Goal: Contribute content: Add original content to the website for others to see

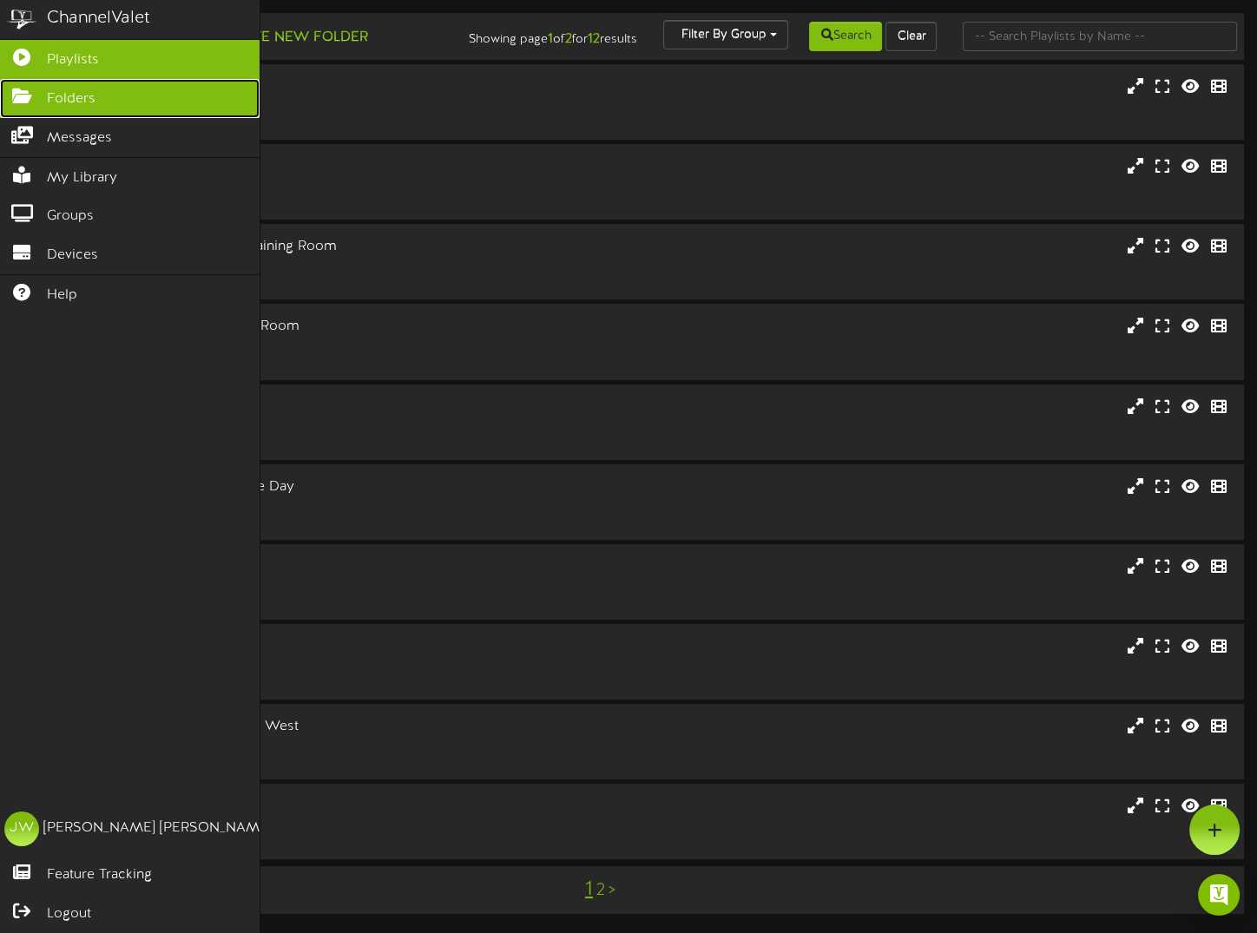
click at [30, 95] on icon at bounding box center [21, 94] width 43 height 13
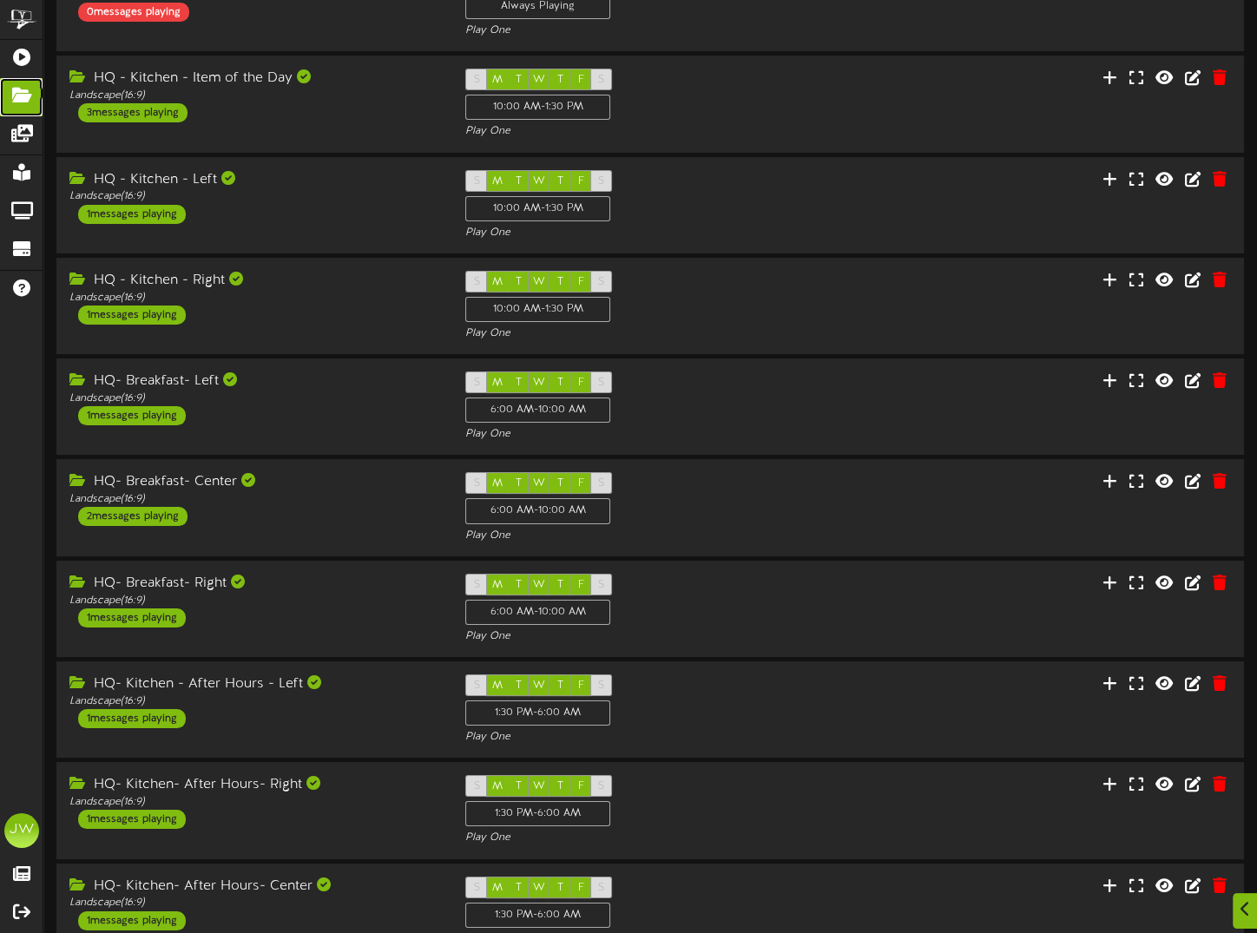
scroll to position [231, 0]
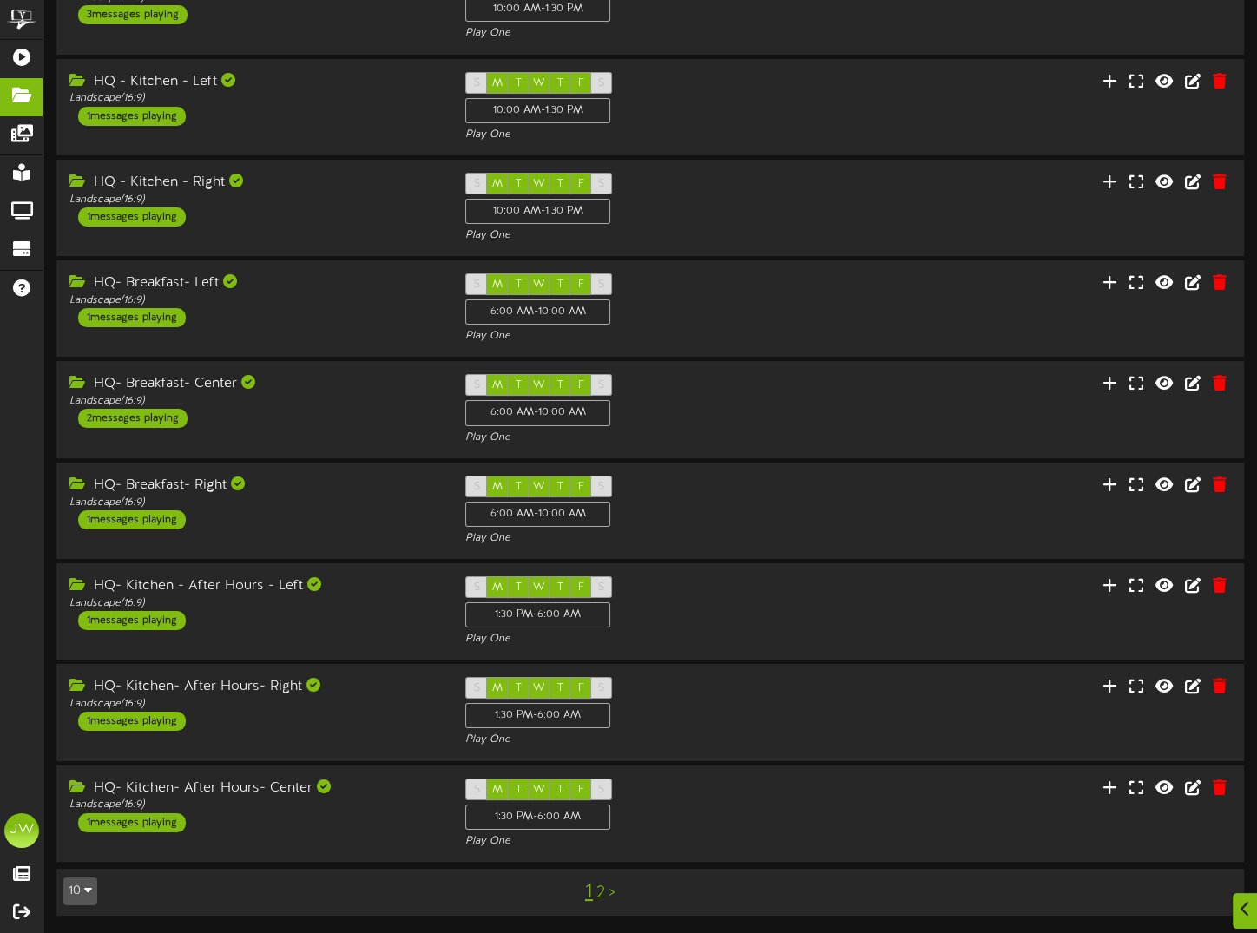
click at [602, 893] on link "2" at bounding box center [600, 893] width 9 height 19
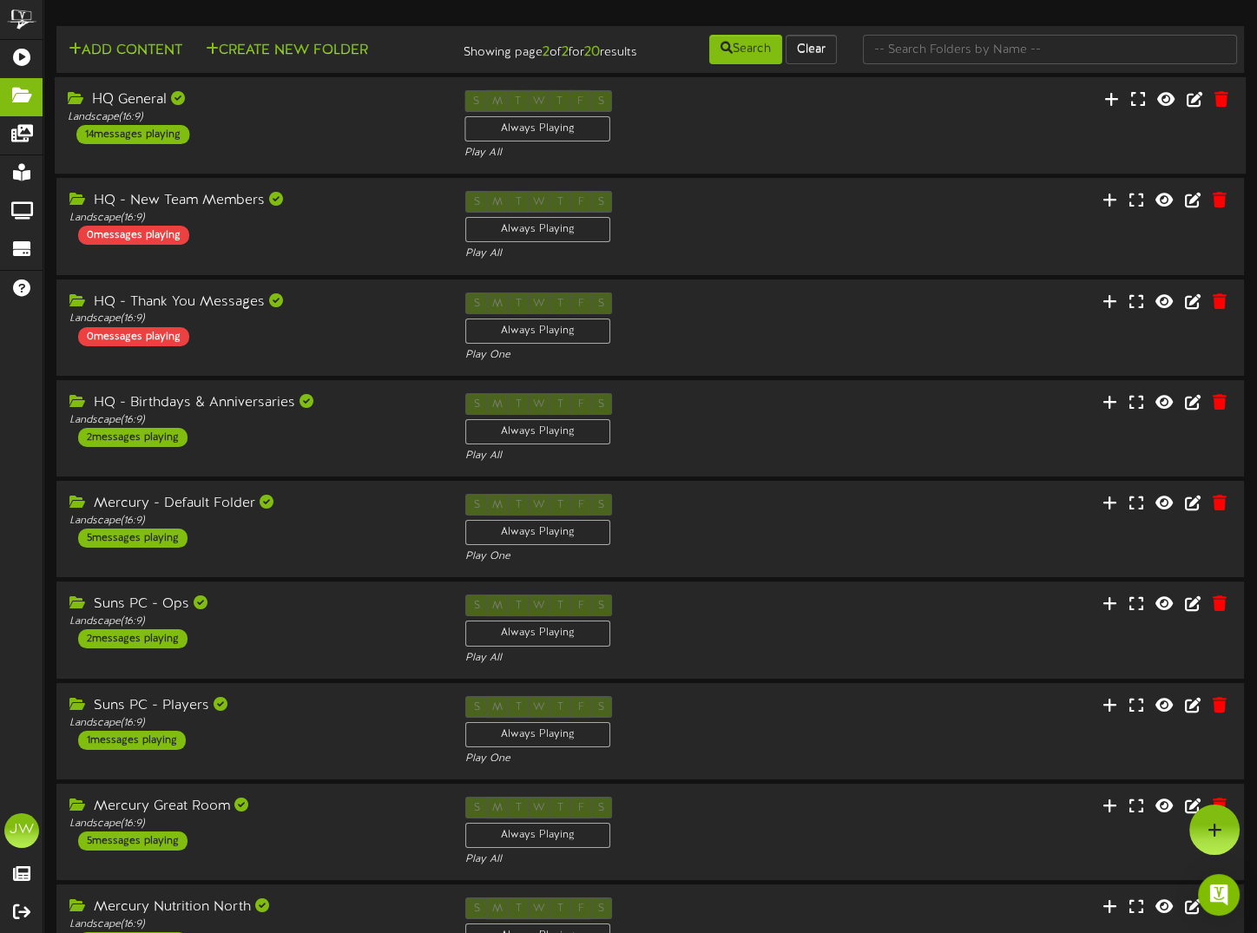
click at [97, 110] on div "HQ General" at bounding box center [253, 100] width 371 height 20
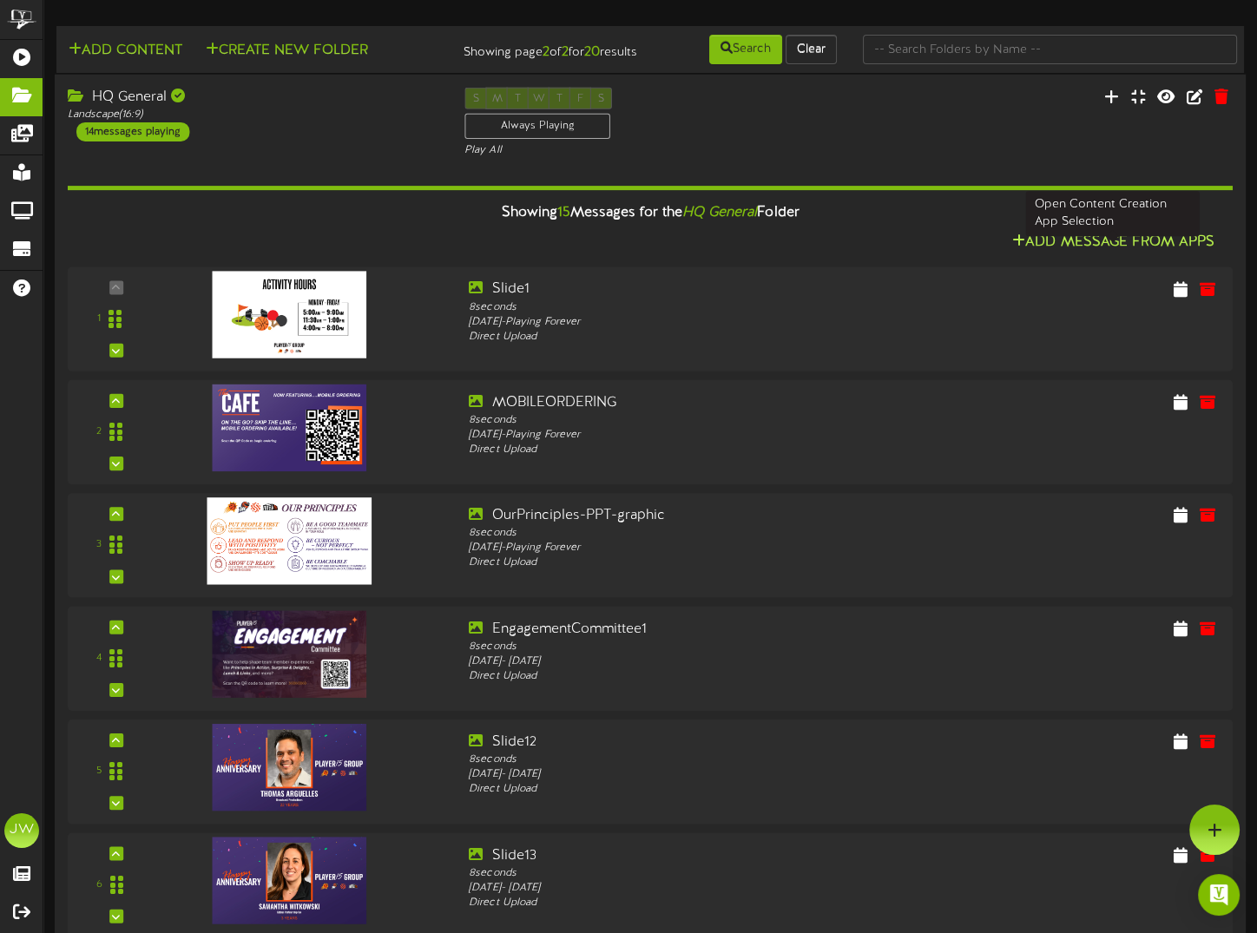
click at [1079, 254] on button "Add Message From Apps" at bounding box center [1113, 243] width 213 height 22
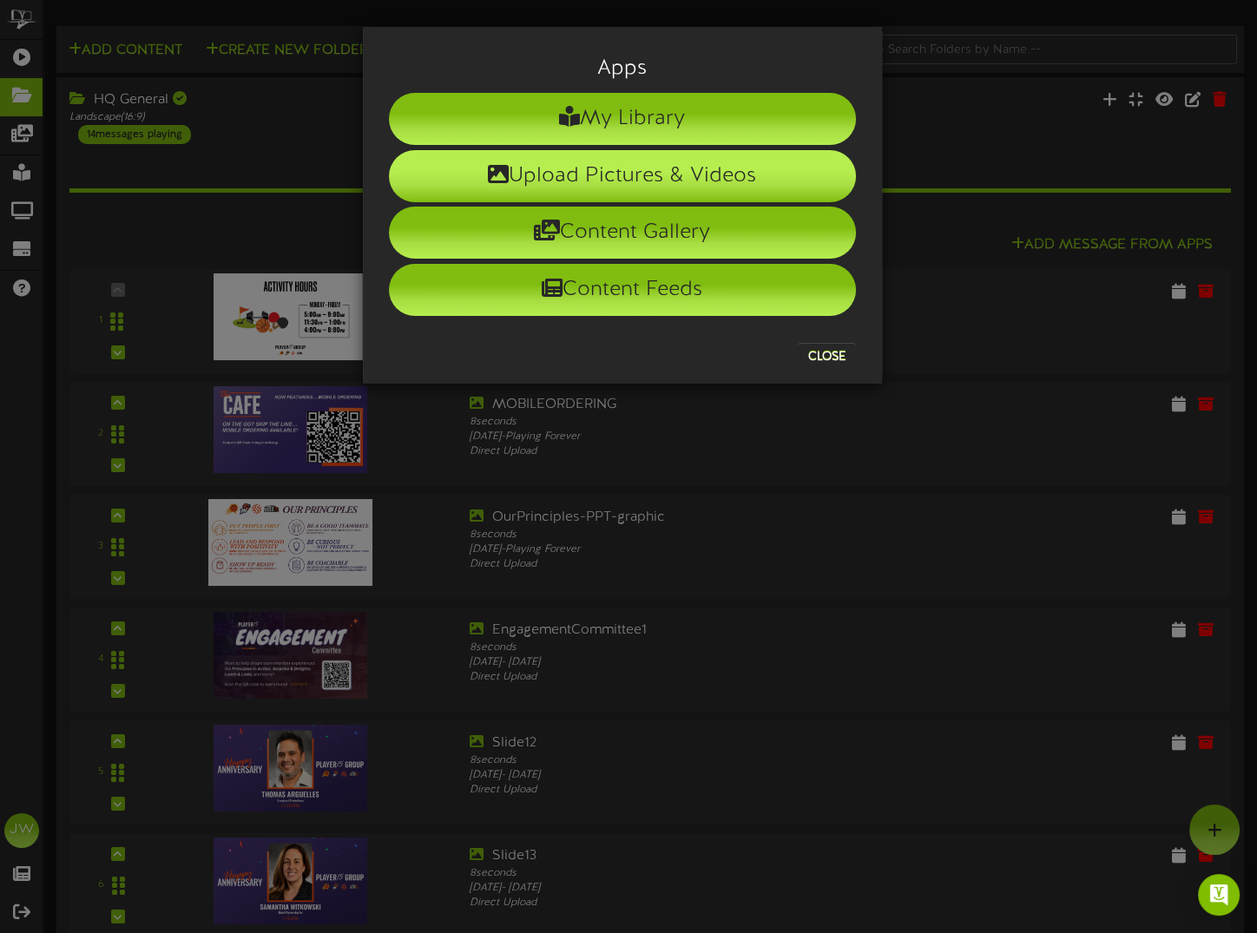
click at [652, 177] on li "Upload Pictures & Videos" at bounding box center [622, 176] width 467 height 52
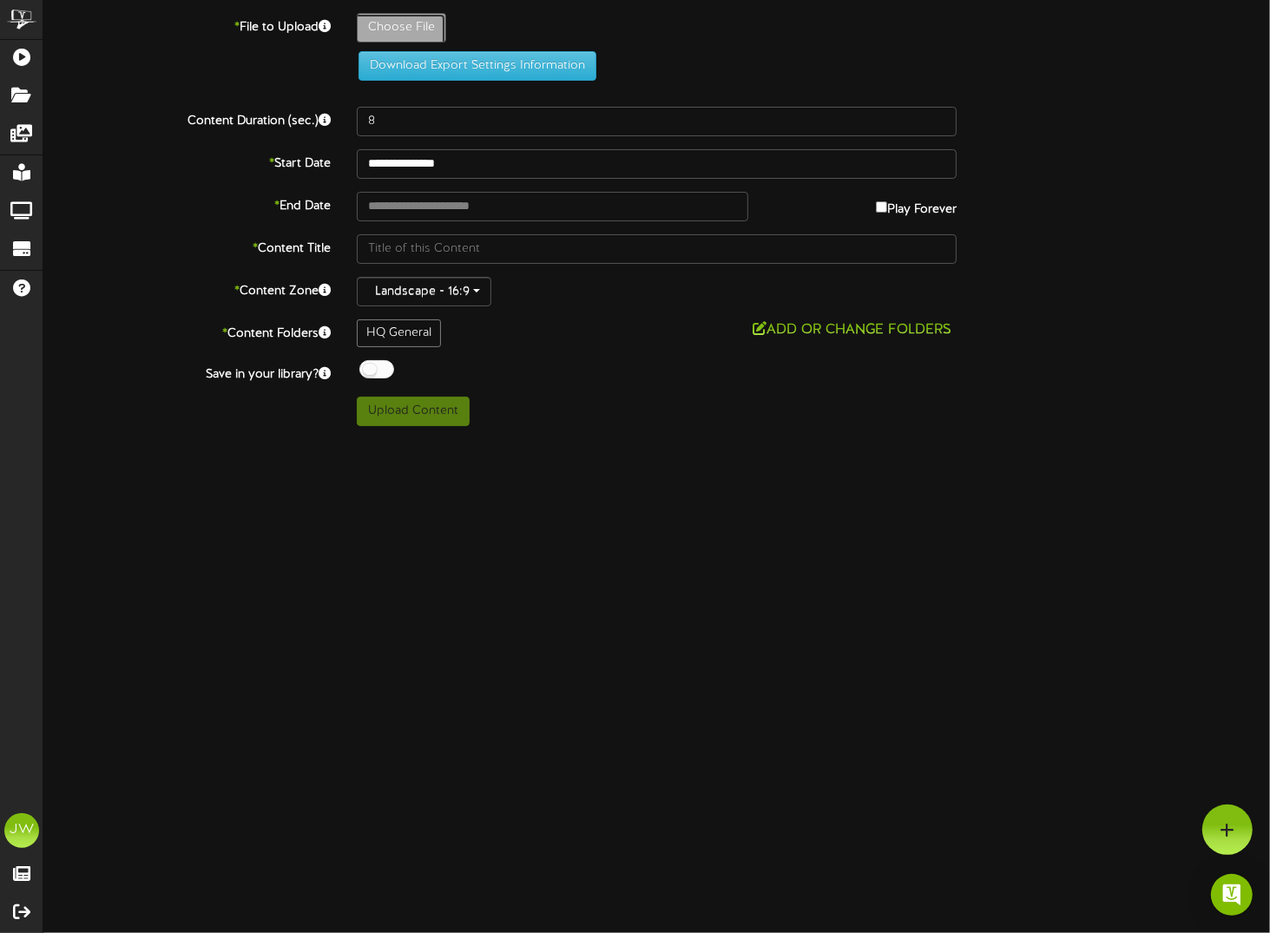
type input "**********"
type input "20251002_124632417"
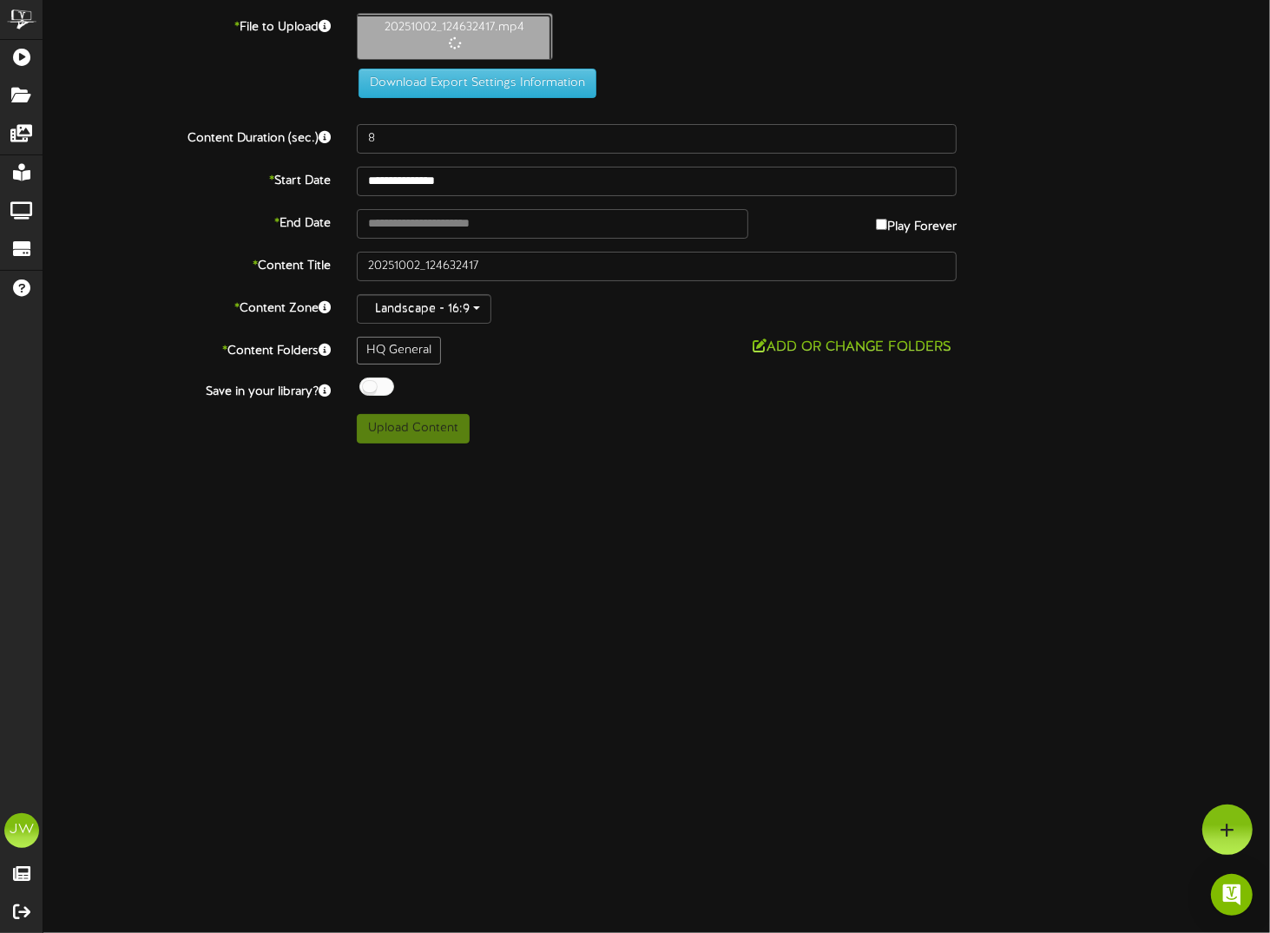
type input "15"
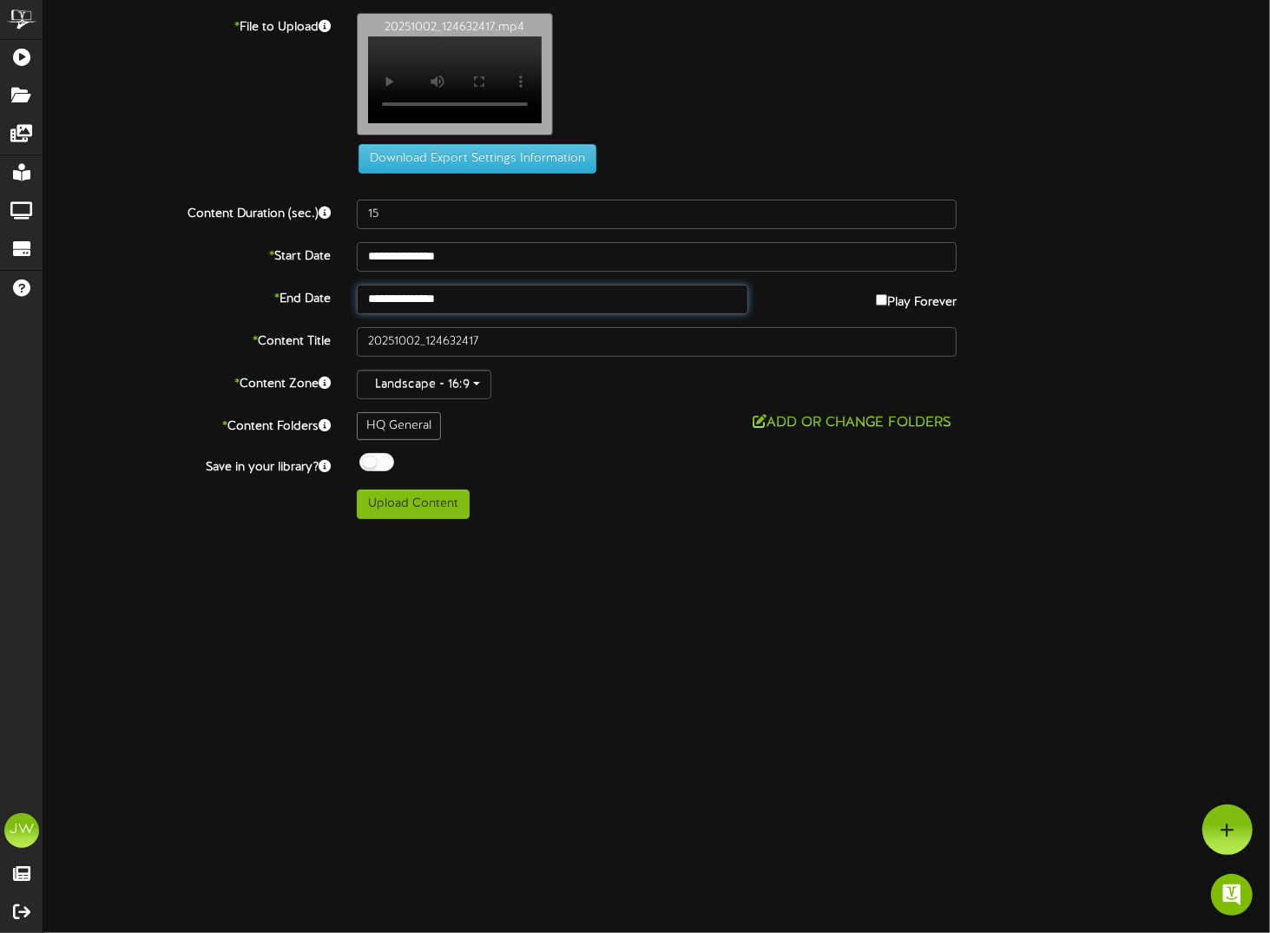
click at [451, 314] on input "**********" at bounding box center [553, 300] width 392 height 30
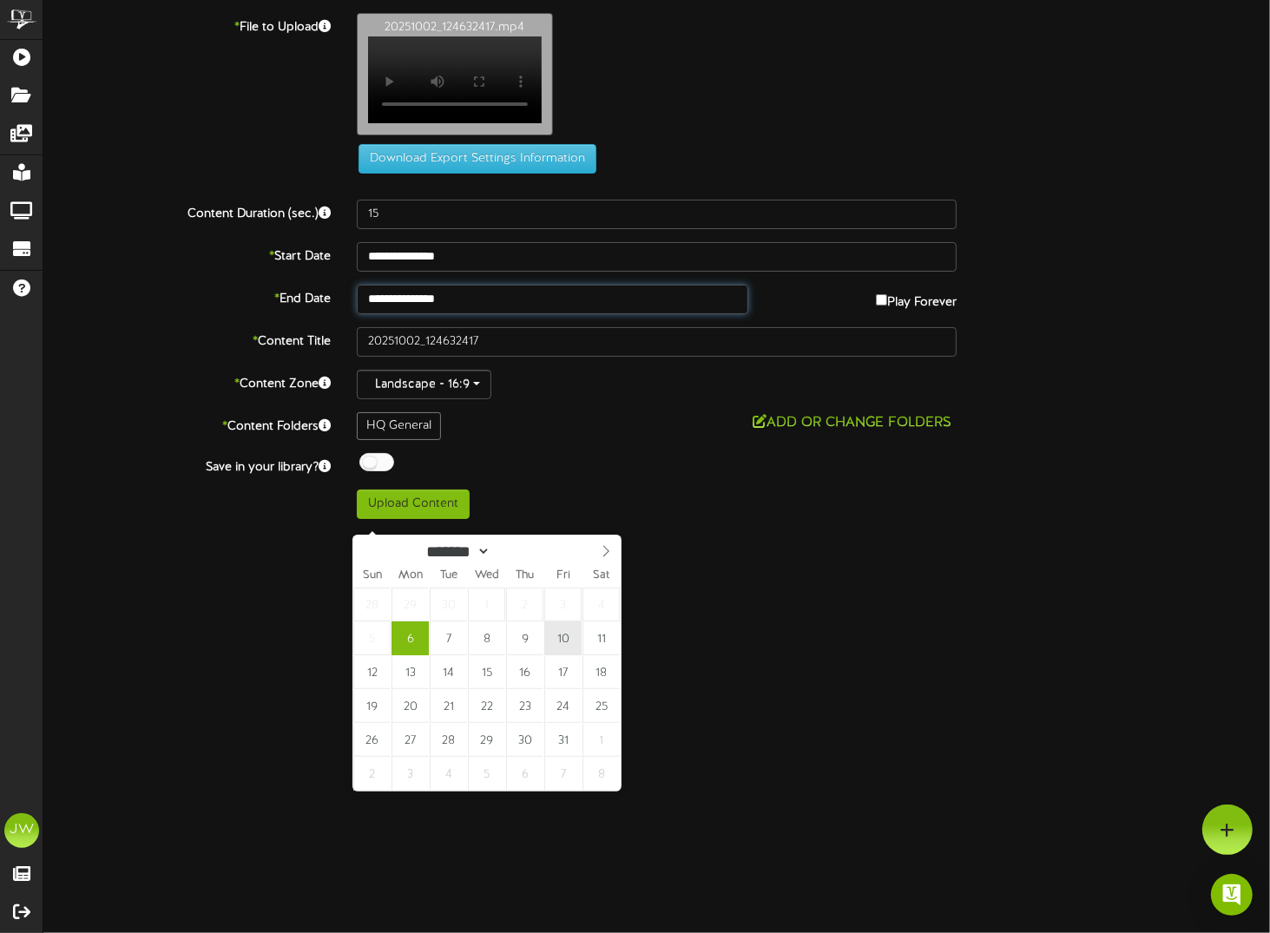
type input "**********"
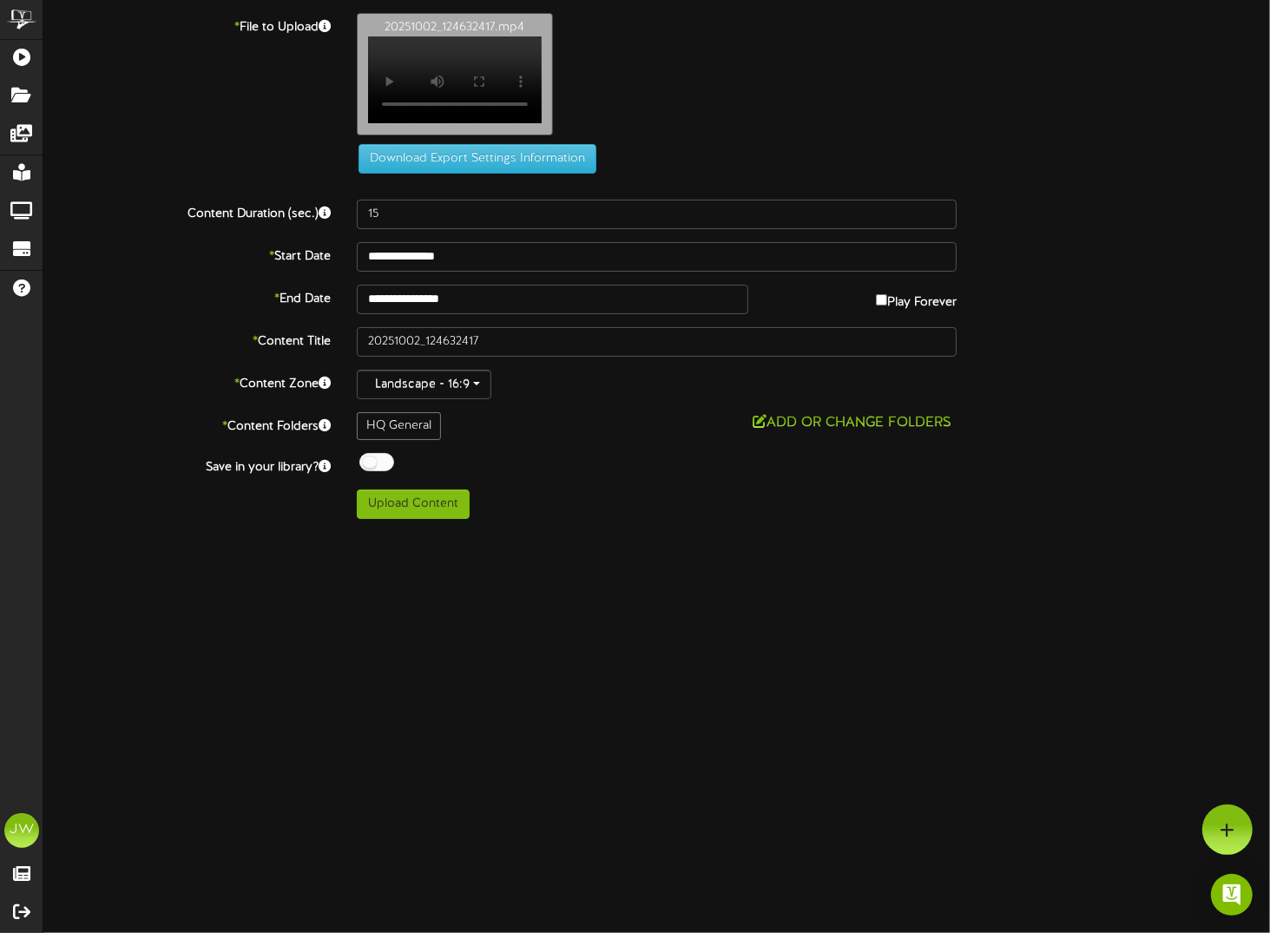
click at [589, 519] on div "Upload Content" at bounding box center [657, 505] width 627 height 30
click at [375, 471] on div at bounding box center [376, 462] width 35 height 18
click at [424, 519] on button "Upload Content" at bounding box center [413, 505] width 113 height 30
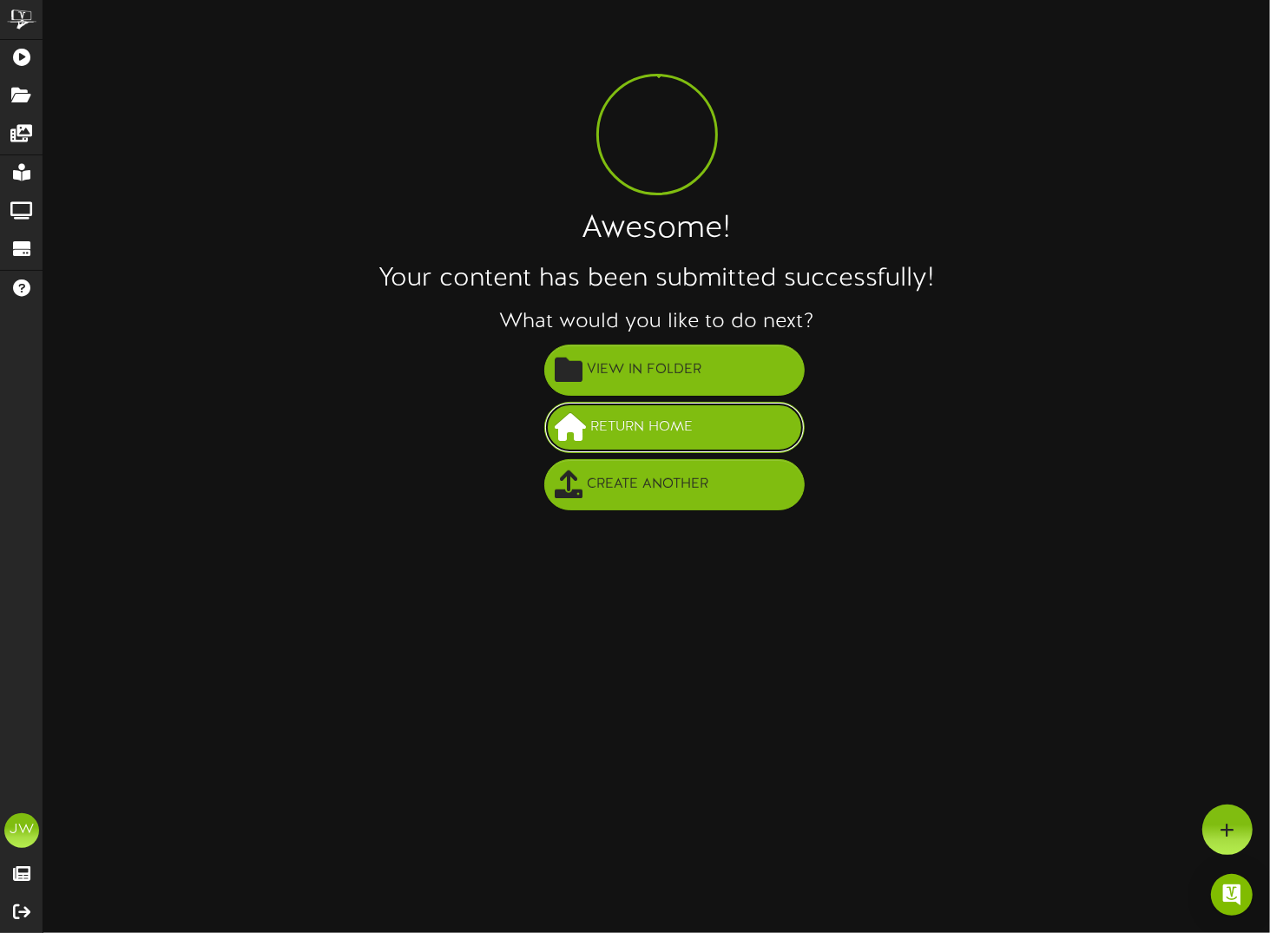
click at [668, 416] on span "Return Home" at bounding box center [642, 427] width 111 height 29
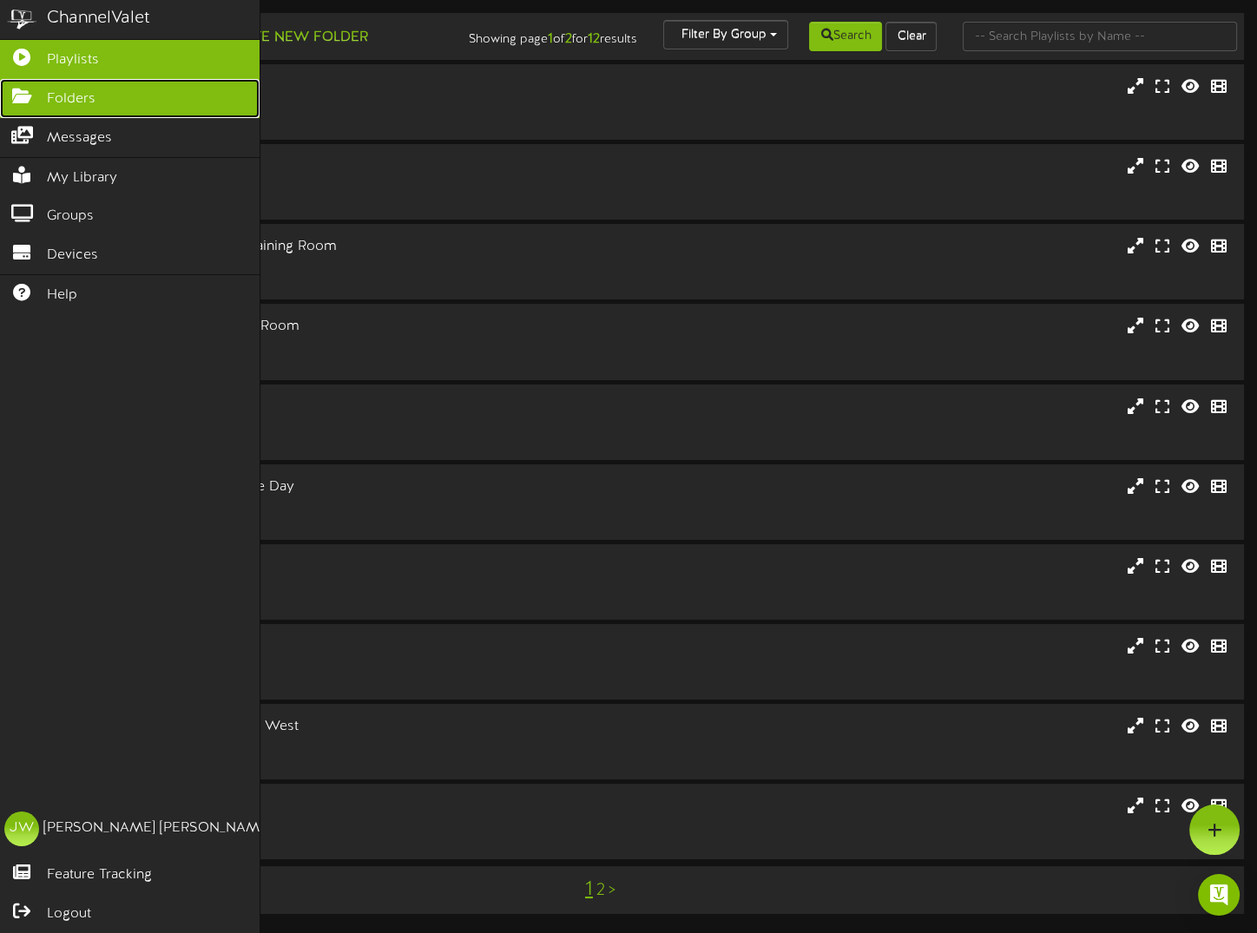
click at [91, 95] on span "Folders" at bounding box center [71, 99] width 49 height 20
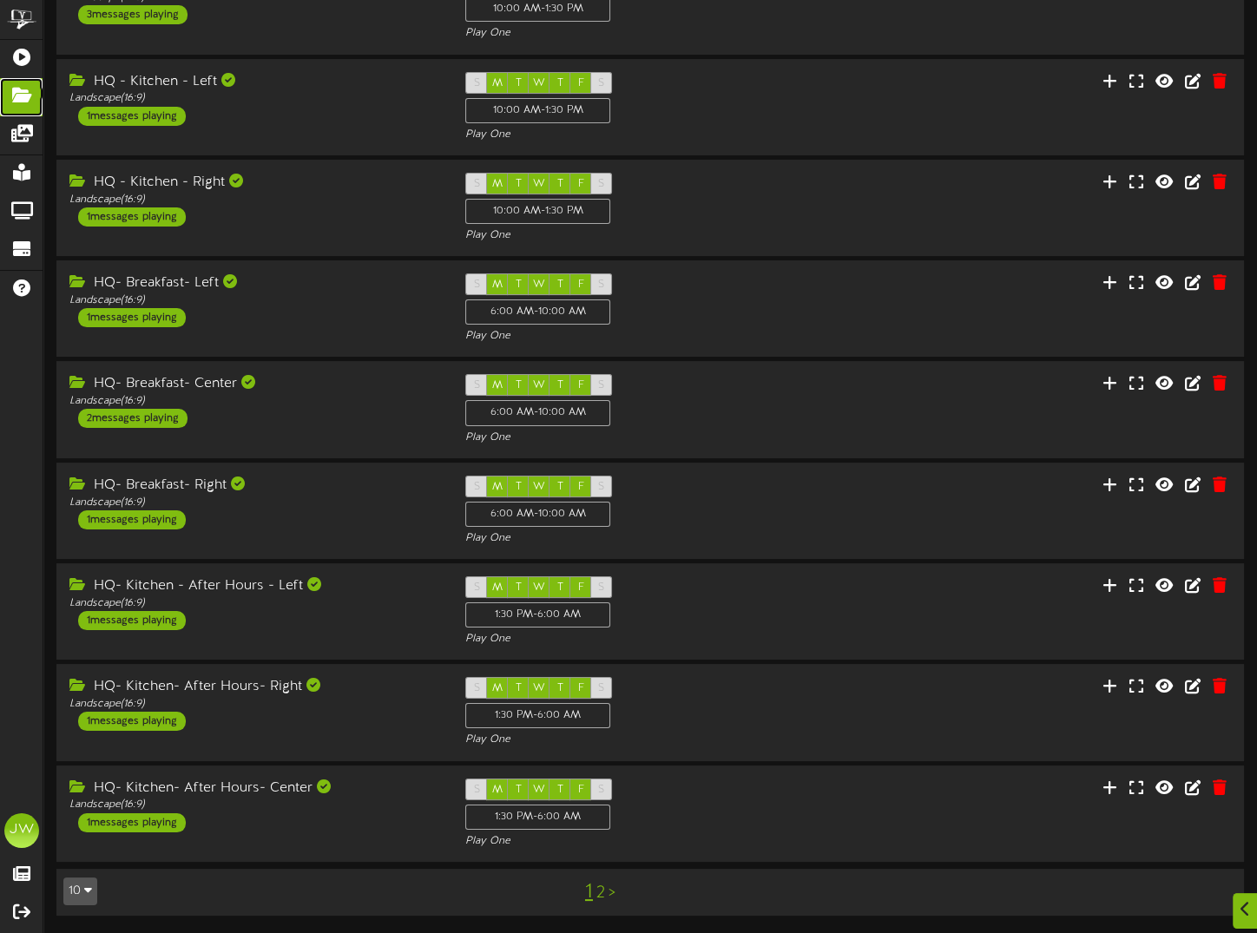
scroll to position [231, 0]
click at [600, 896] on link "2" at bounding box center [600, 893] width 9 height 19
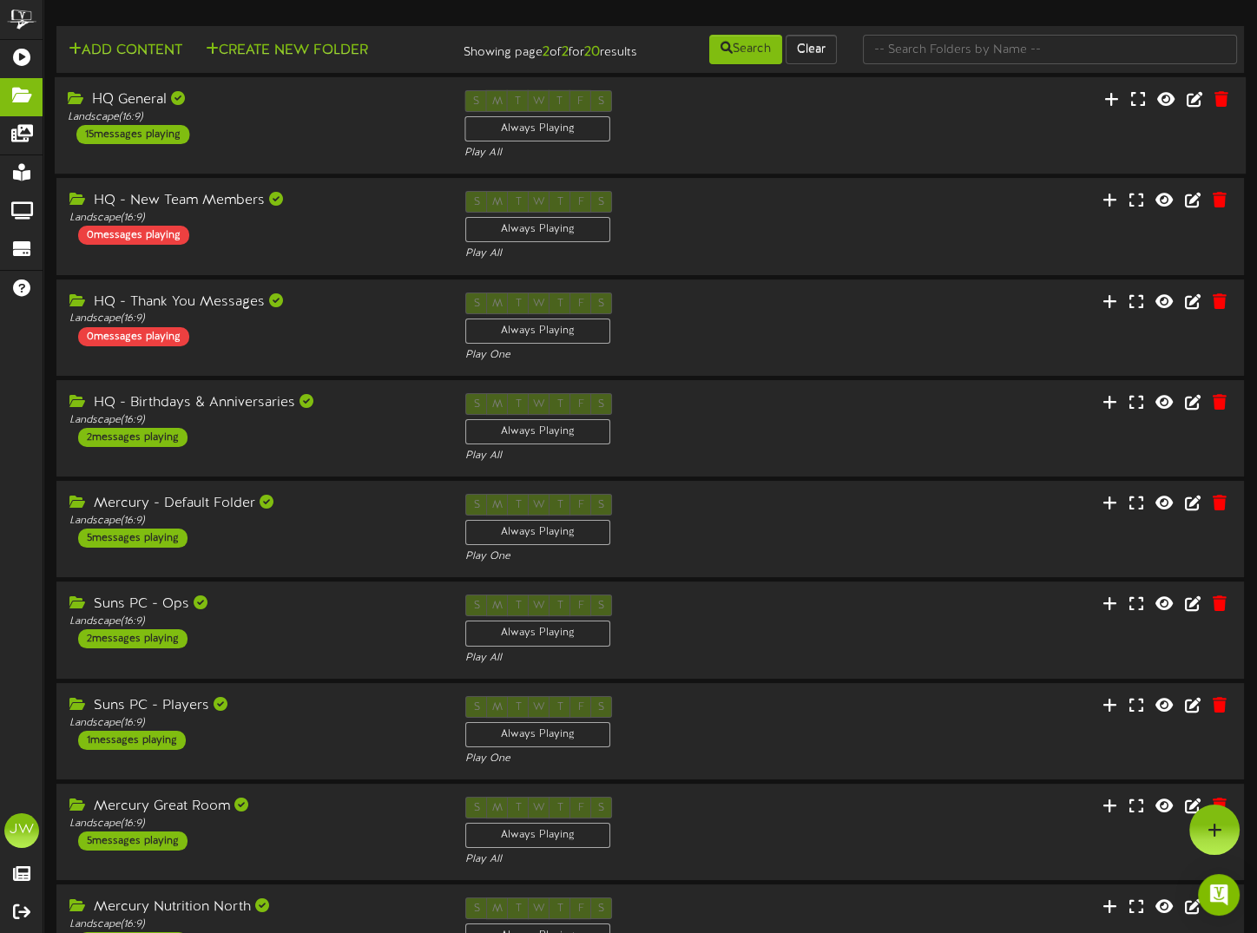
click at [139, 110] on div "HQ General" at bounding box center [253, 100] width 371 height 20
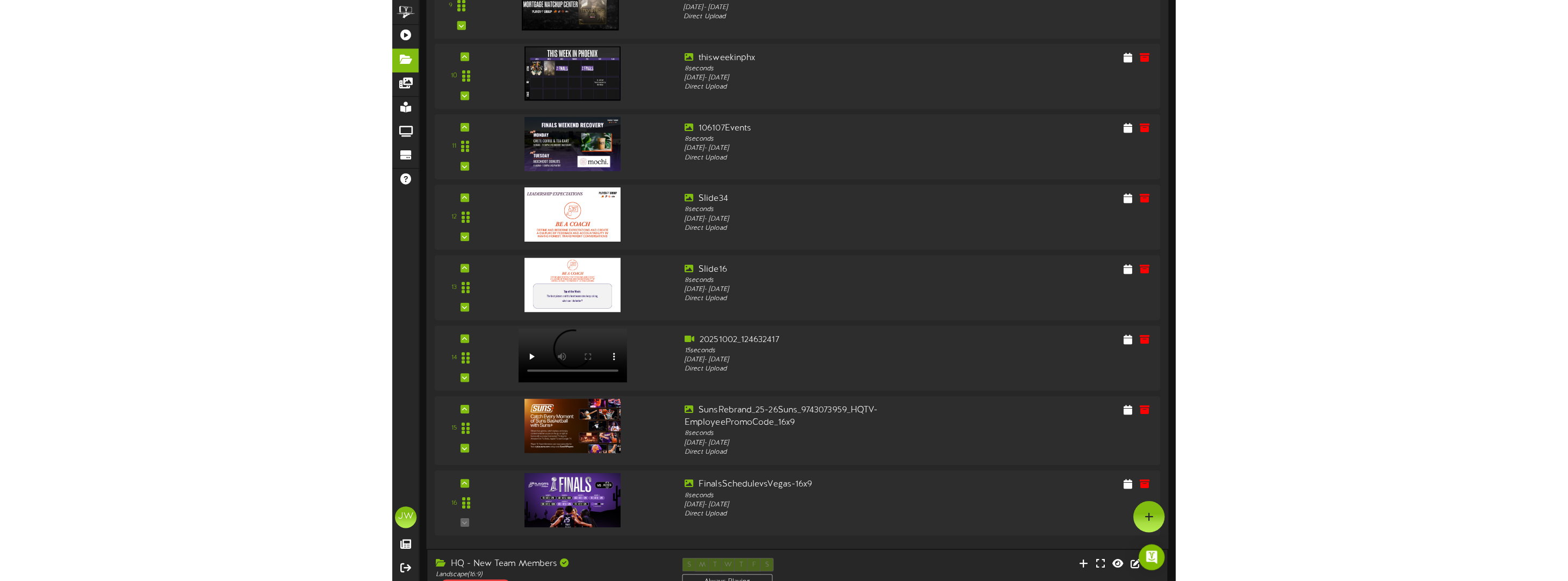
scroll to position [744, 0]
